Goal: Task Accomplishment & Management: Use online tool/utility

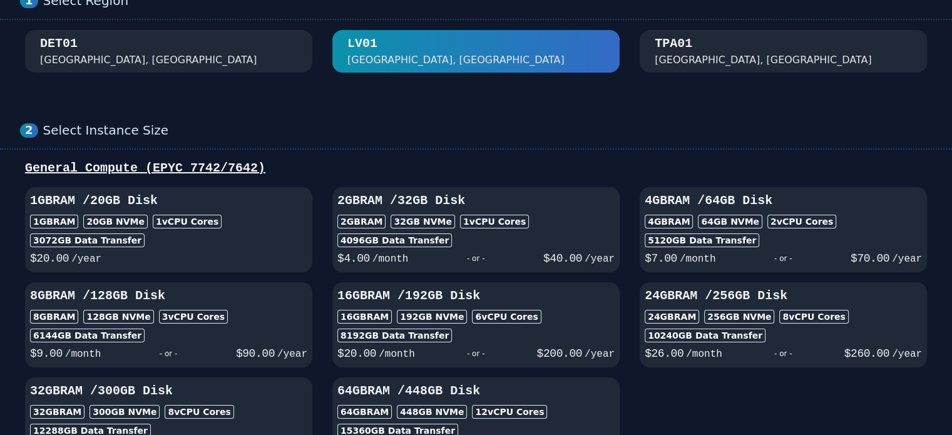
scroll to position [70, 0]
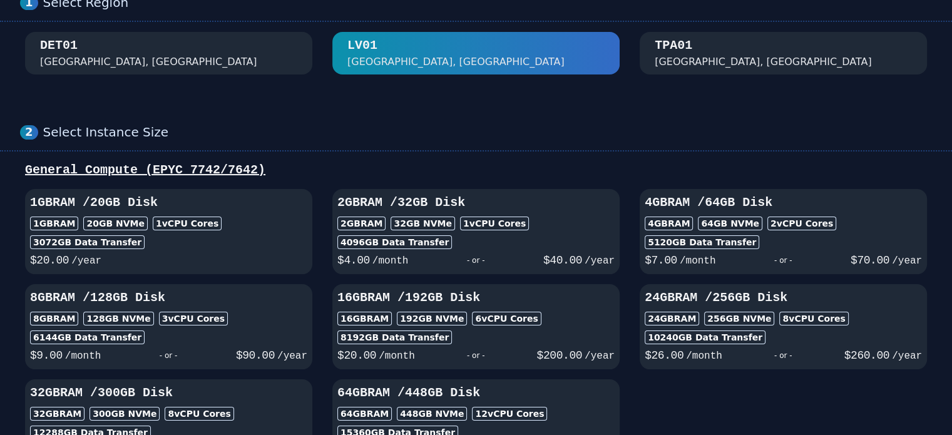
click at [206, 47] on div "DET01 [GEOGRAPHIC_DATA], [GEOGRAPHIC_DATA]" at bounding box center [168, 53] width 257 height 33
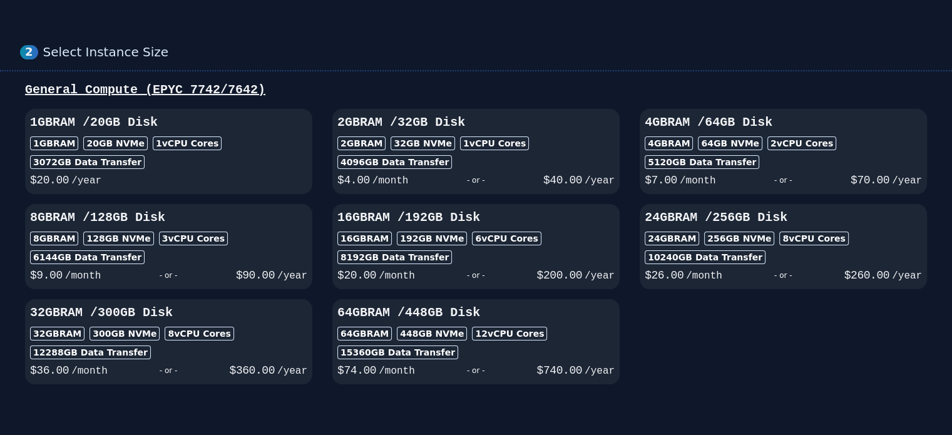
scroll to position [148, 0]
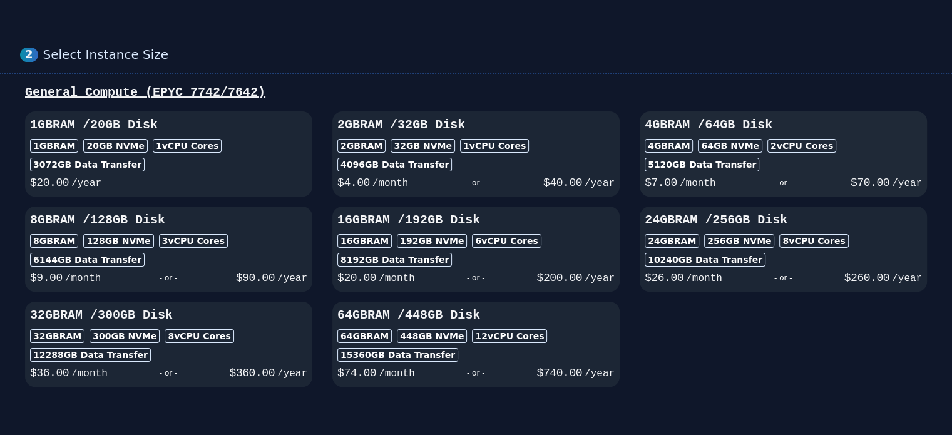
click at [741, 186] on div "- or -" at bounding box center [782, 183] width 135 height 18
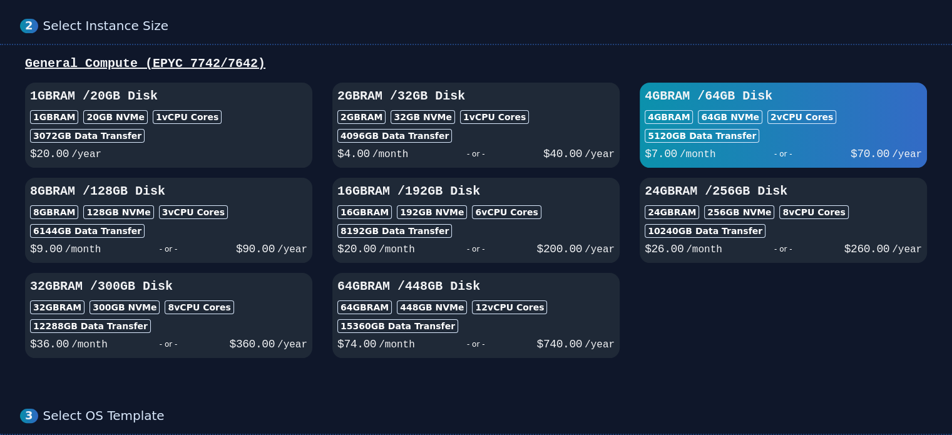
scroll to position [111, 0]
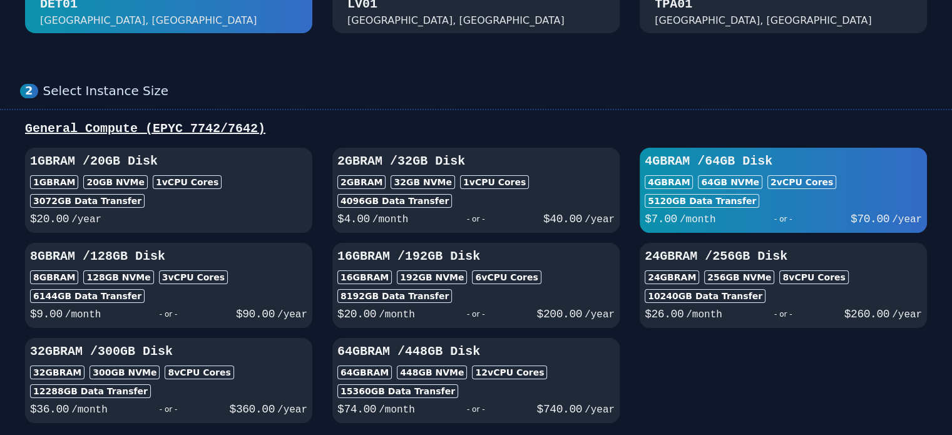
scroll to position [148, 0]
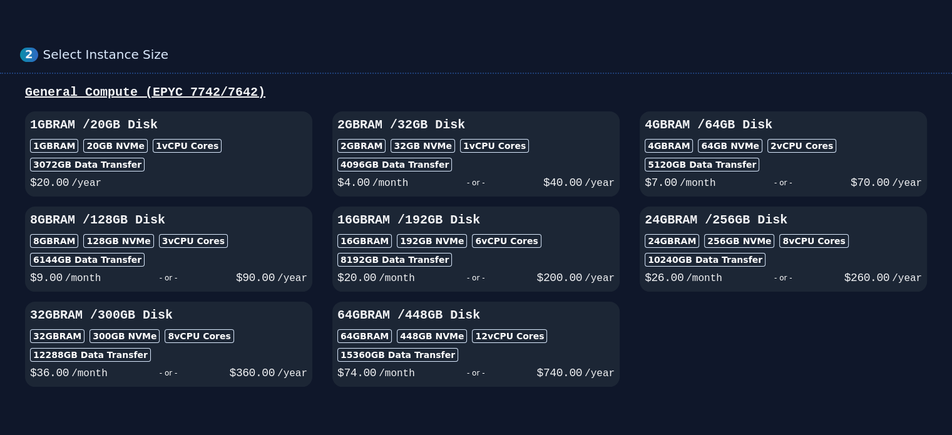
scroll to position [70, 0]
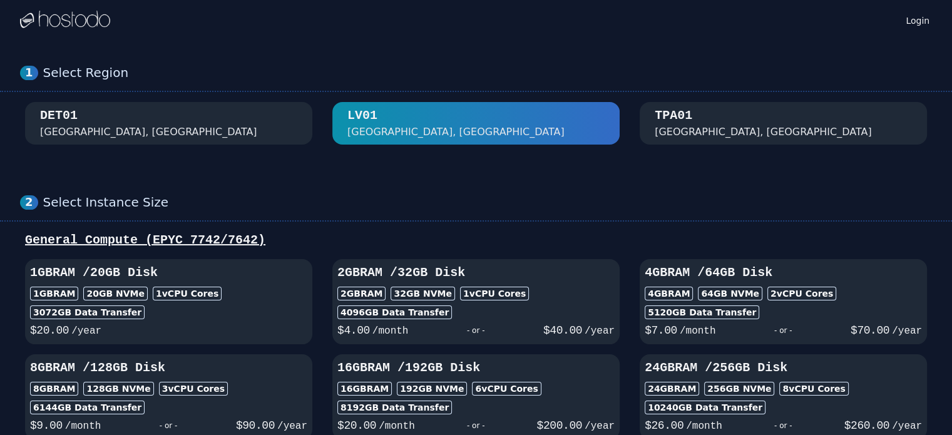
click at [219, 121] on div "DET01 [GEOGRAPHIC_DATA], [GEOGRAPHIC_DATA]" at bounding box center [168, 123] width 257 height 33
